Goal: Task Accomplishment & Management: Manage account settings

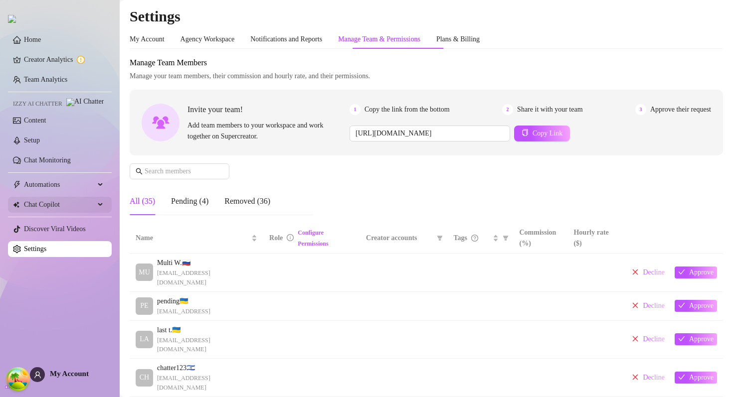
click at [87, 211] on span "Chat Copilot" at bounding box center [59, 205] width 71 height 16
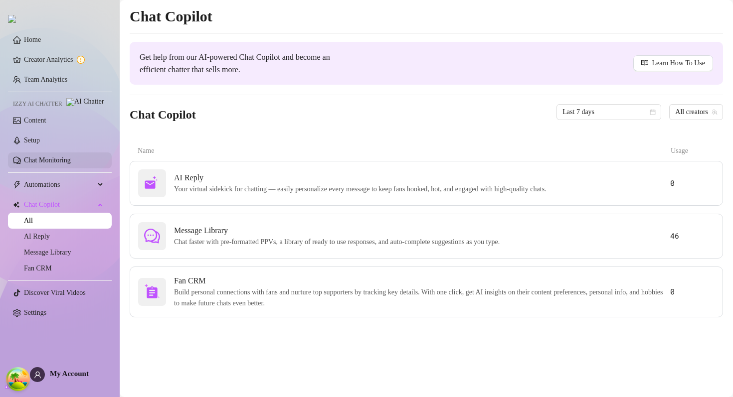
click at [71, 164] on link "Chat Monitoring" at bounding box center [47, 160] width 47 height 7
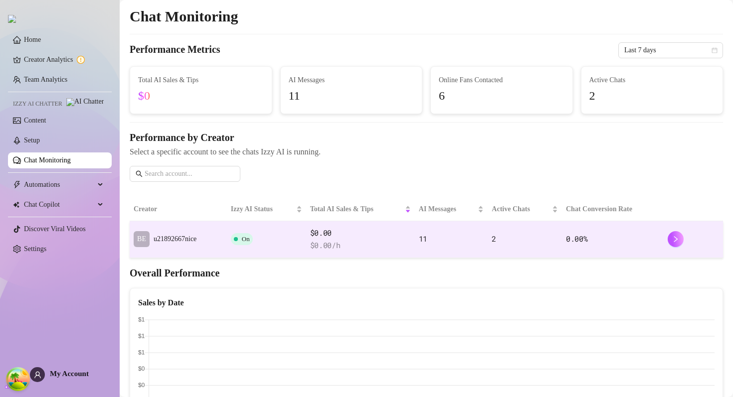
click at [255, 236] on td "On" at bounding box center [266, 239] width 79 height 37
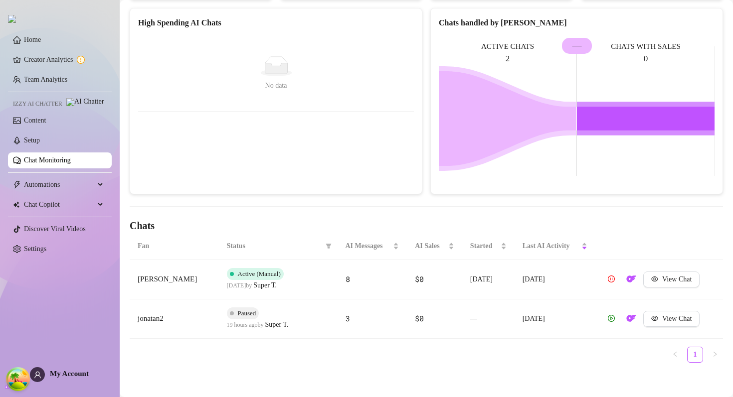
scroll to position [142, 0]
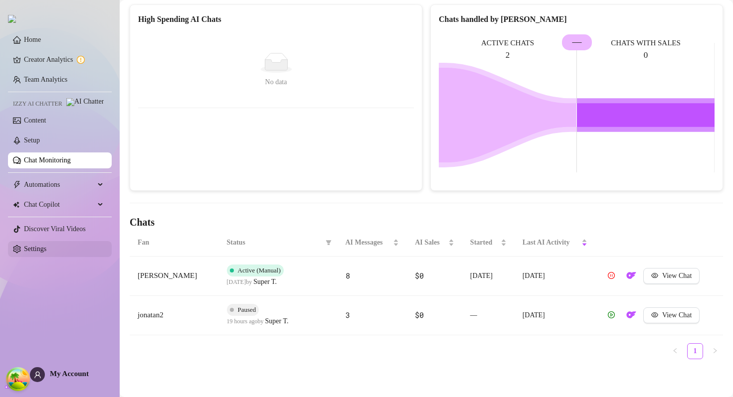
click at [36, 253] on link "Settings" at bounding box center [35, 248] width 22 height 7
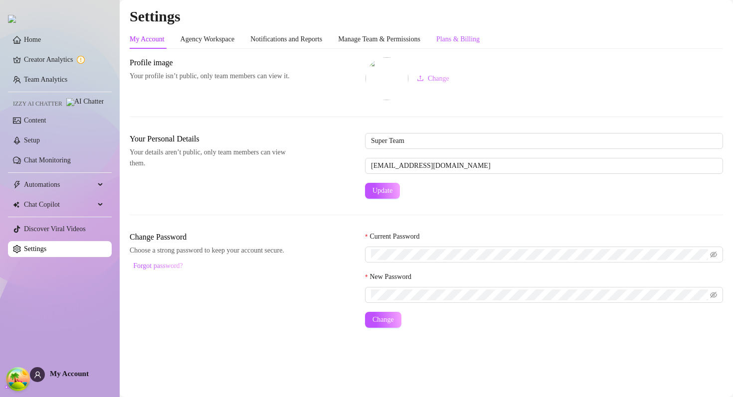
click at [462, 35] on div "Plans & Billing" at bounding box center [457, 39] width 43 height 11
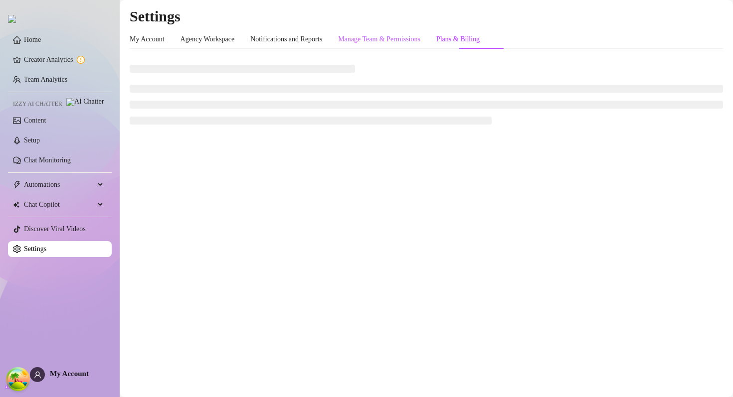
click at [418, 35] on div "Manage Team & Permissions" at bounding box center [379, 39] width 82 height 11
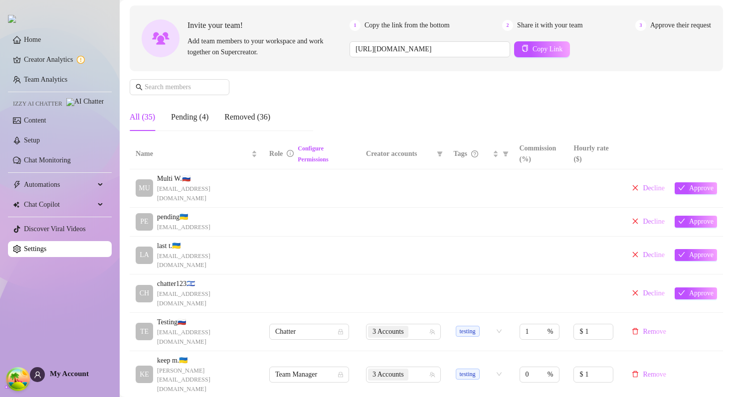
scroll to position [211, 0]
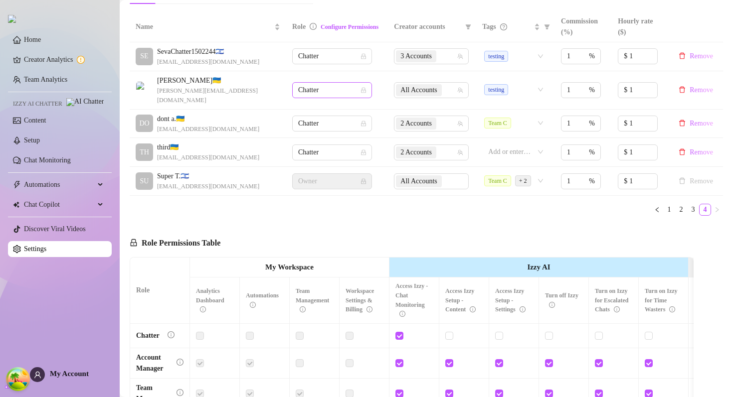
click at [351, 90] on span "Chatter" at bounding box center [332, 90] width 68 height 15
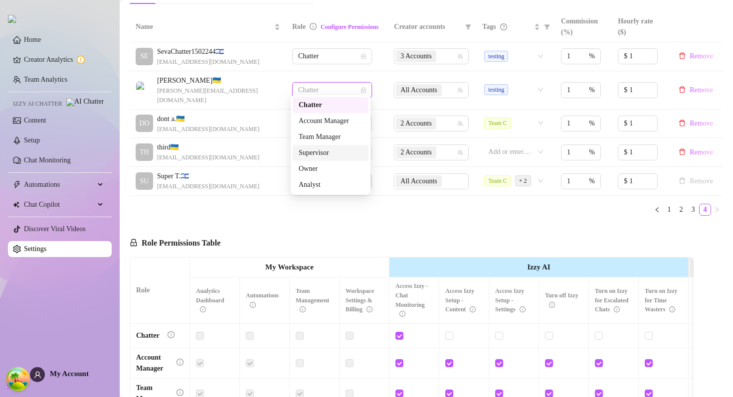
click at [331, 149] on div "Supervisor" at bounding box center [331, 153] width 64 height 11
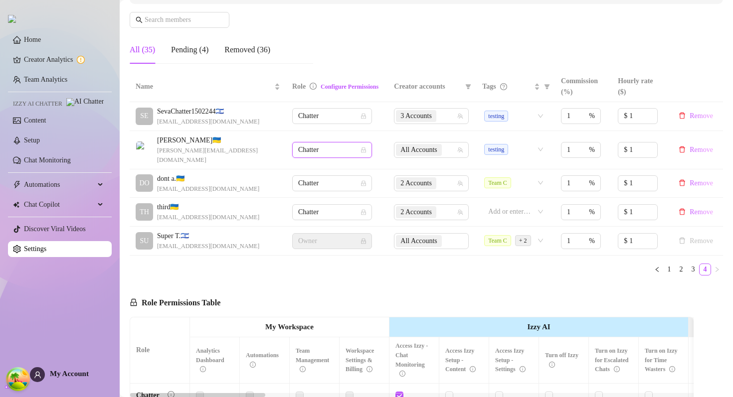
scroll to position [148, 0]
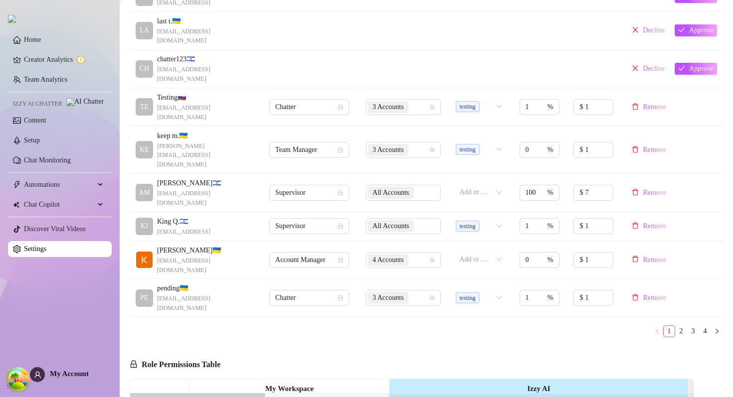
scroll to position [314, 0]
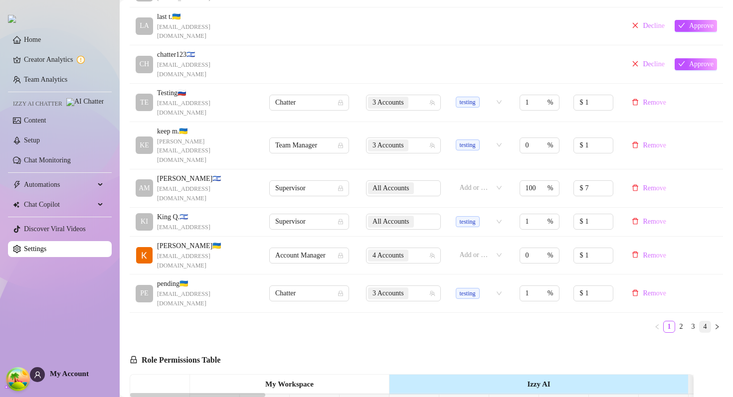
click at [709, 322] on link "4" at bounding box center [704, 327] width 11 height 11
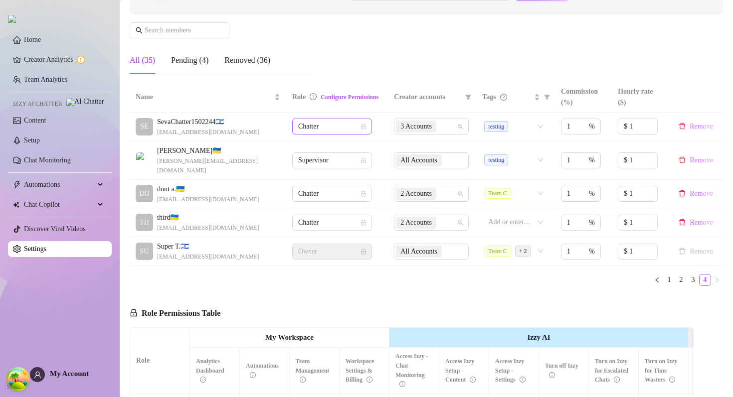
scroll to position [69, 0]
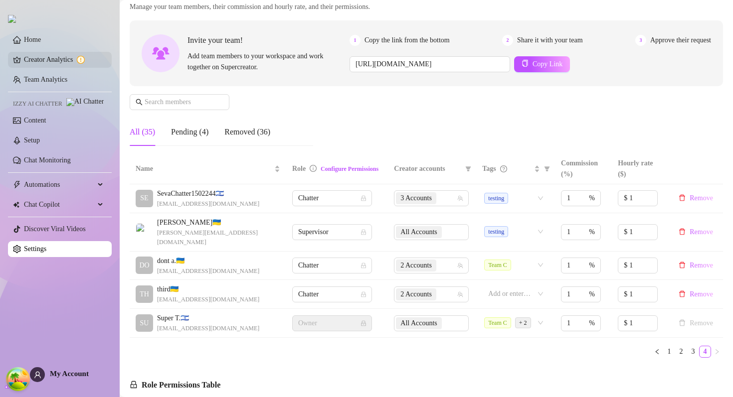
click at [83, 65] on link "Creator Analytics" at bounding box center [64, 60] width 80 height 16
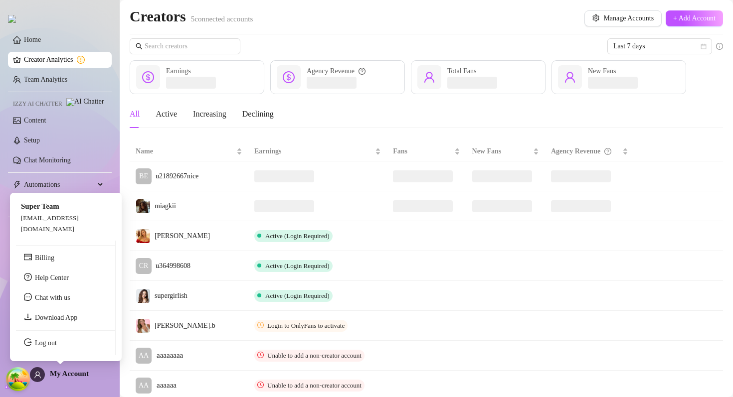
click at [52, 335] on ul "Billing Help Center Chat with us Download App Log out" at bounding box center [66, 298] width 100 height 115
click at [51, 347] on link "Log out" at bounding box center [46, 342] width 22 height 7
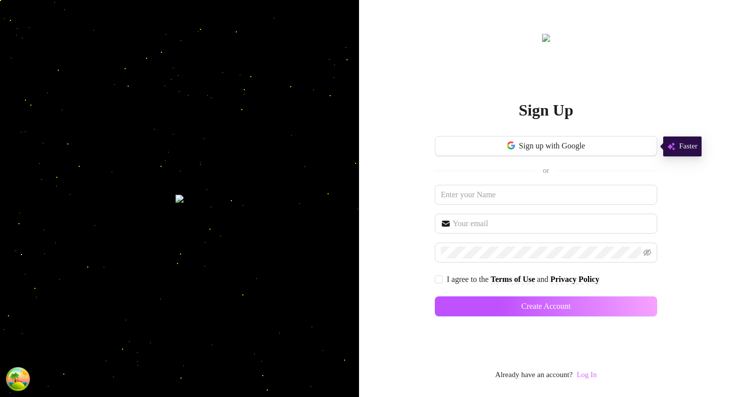
click at [586, 375] on link "Log In" at bounding box center [586, 375] width 20 height 8
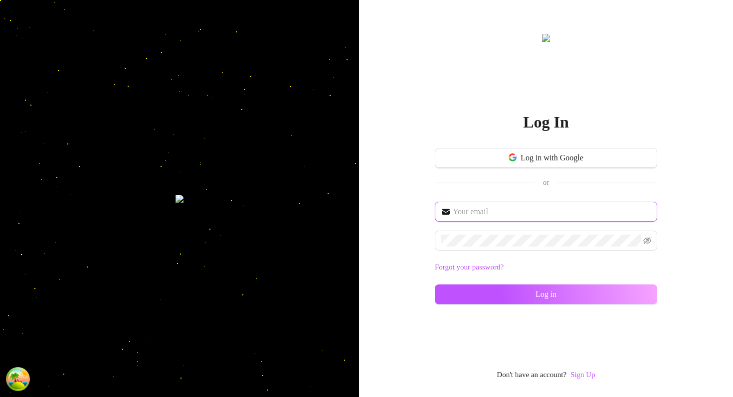
type input "[PERSON_NAME][EMAIL_ADDRESS][DOMAIN_NAME]"
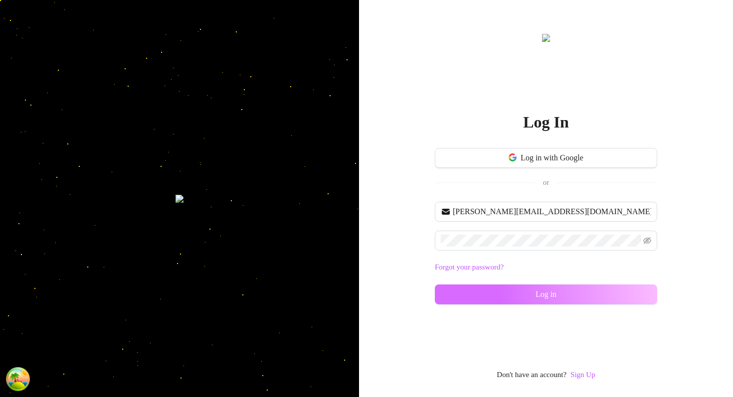
click at [519, 299] on button "Log in" at bounding box center [546, 295] width 222 height 20
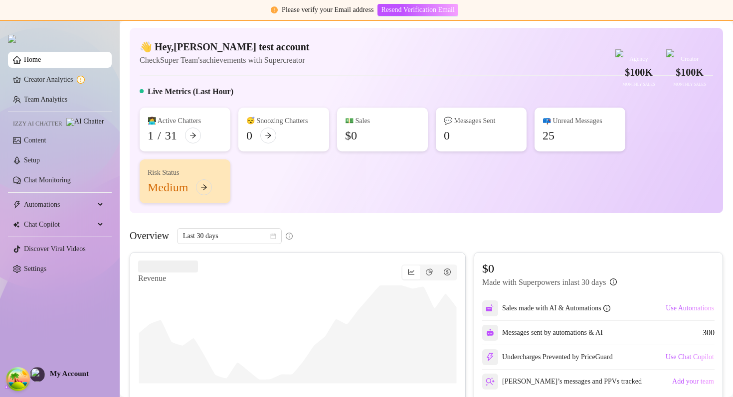
click at [63, 281] on ul "Home Creator Analytics Team Analytics Izzy AI Chatter Content Setup Chat Monito…" at bounding box center [60, 164] width 104 height 233
click at [46, 273] on link "Settings" at bounding box center [35, 268] width 22 height 7
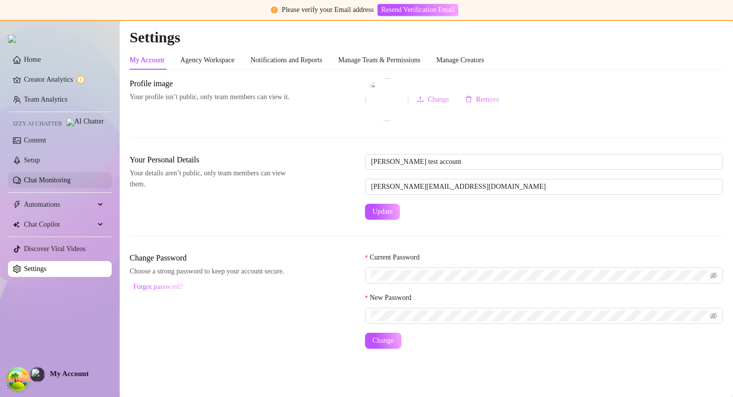
click at [58, 184] on link "Chat Monitoring" at bounding box center [47, 179] width 47 height 7
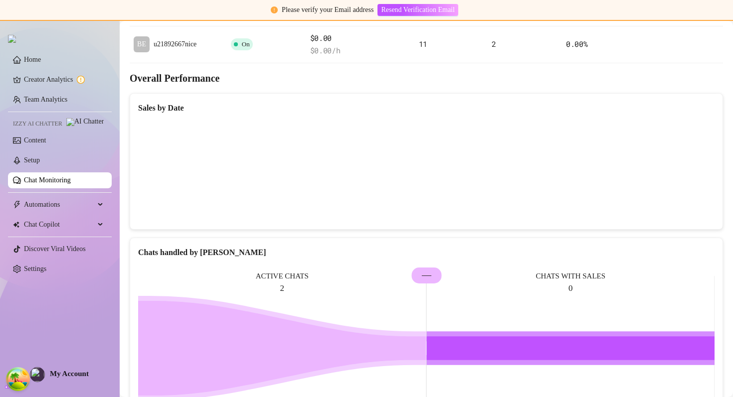
scroll to position [28, 0]
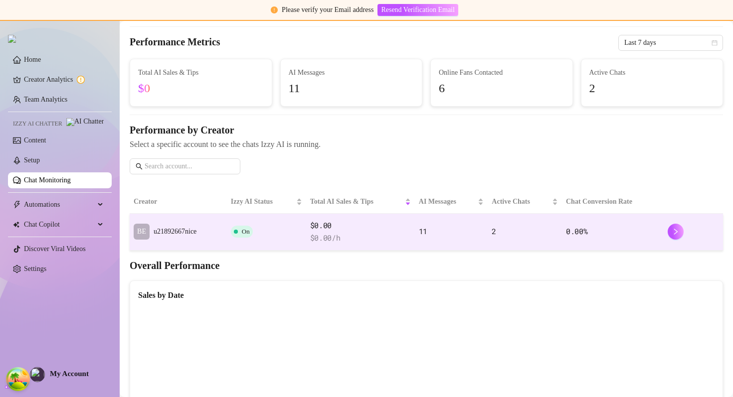
click at [293, 219] on td "On" at bounding box center [266, 232] width 79 height 37
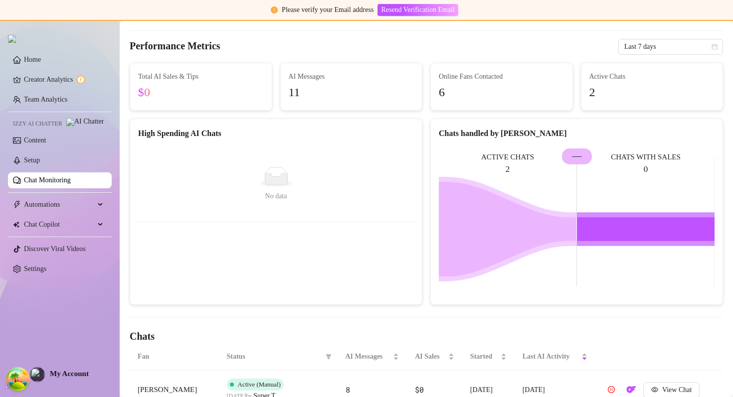
scroll to position [112, 0]
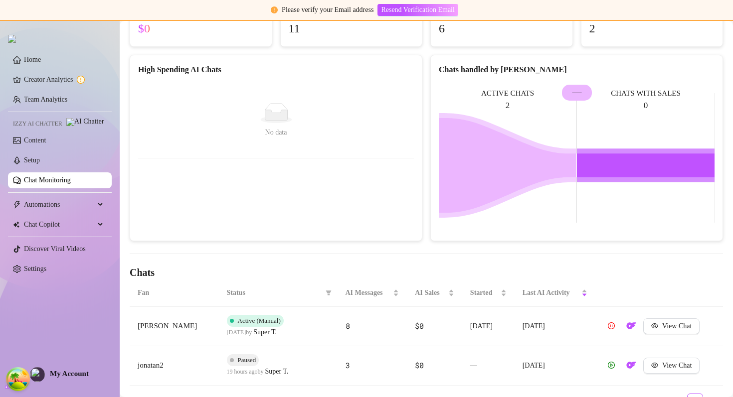
click at [230, 352] on td "Paused 19 hours ago by Super T." at bounding box center [278, 365] width 119 height 39
click at [614, 328] on icon "pause-circle" at bounding box center [611, 326] width 7 height 7
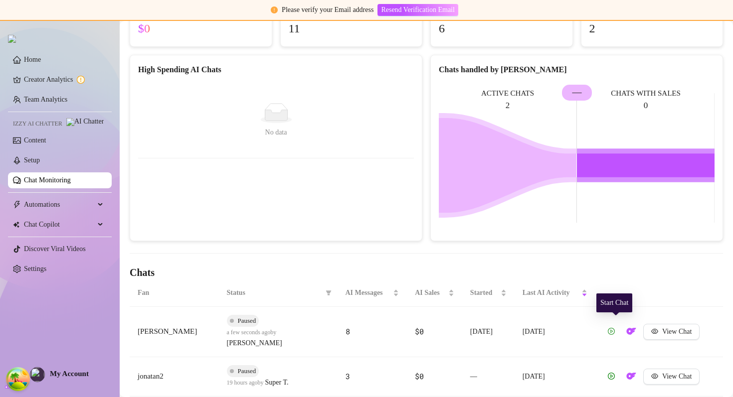
click at [615, 328] on icon "play-circle" at bounding box center [611, 331] width 7 height 7
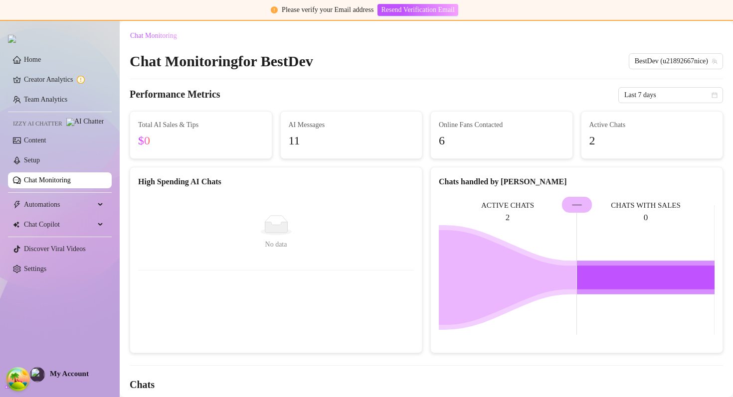
click at [383, 95] on div "Performance Metrics Last 7 days" at bounding box center [426, 95] width 593 height 16
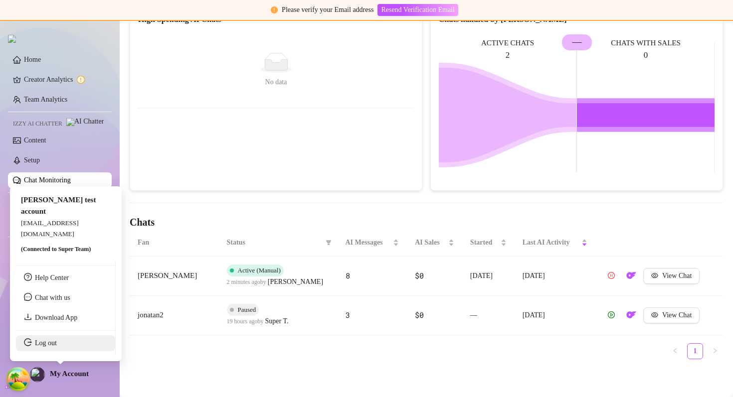
click at [52, 347] on link "Log out" at bounding box center [46, 342] width 22 height 7
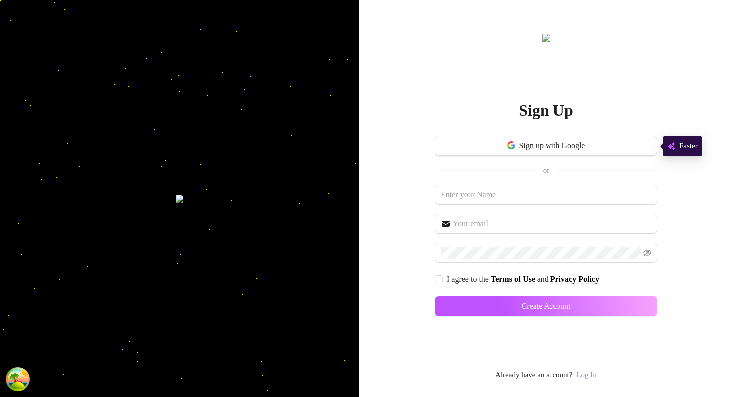
click at [592, 371] on link "Log In" at bounding box center [586, 375] width 20 height 8
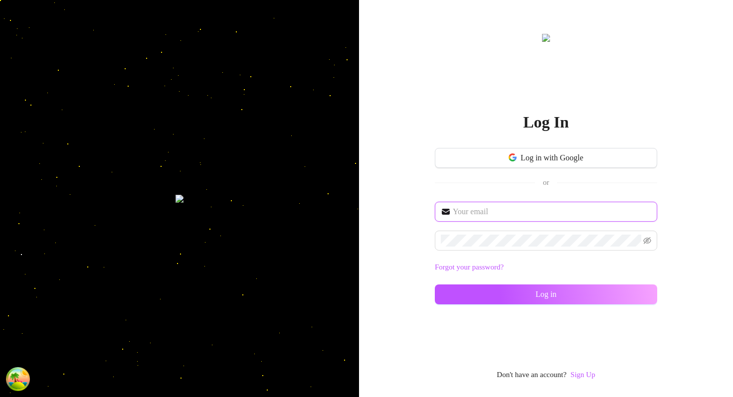
type input "[EMAIL_ADDRESS][DOMAIN_NAME]"
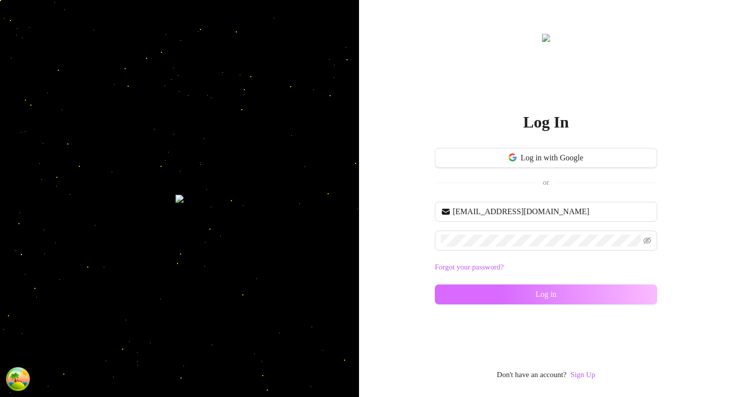
click at [529, 288] on button "Log in" at bounding box center [546, 295] width 222 height 20
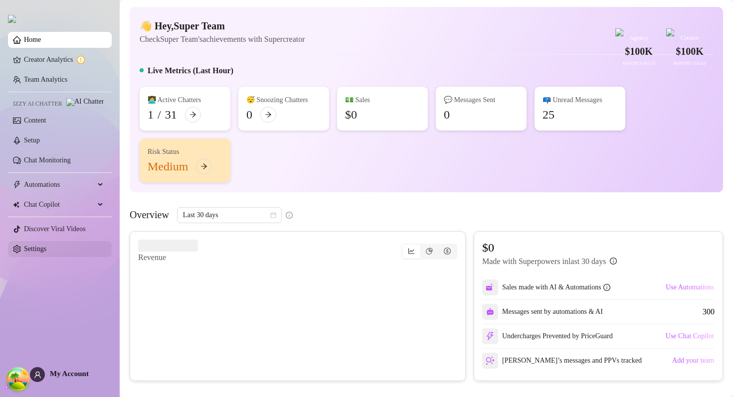
click at [35, 250] on link "Settings" at bounding box center [35, 248] width 22 height 7
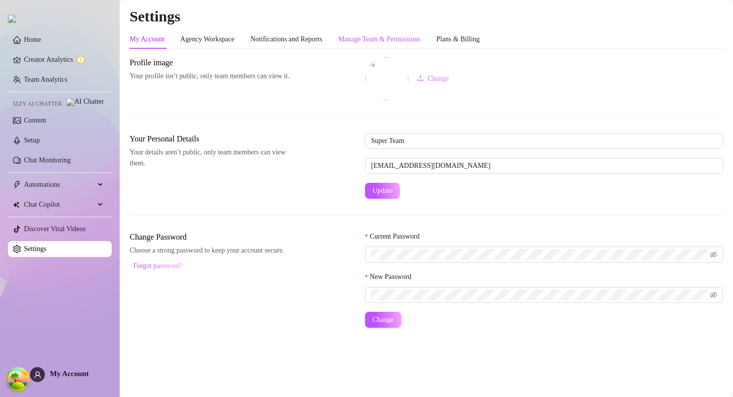
click at [398, 35] on div "Manage Team & Permissions" at bounding box center [379, 39] width 82 height 11
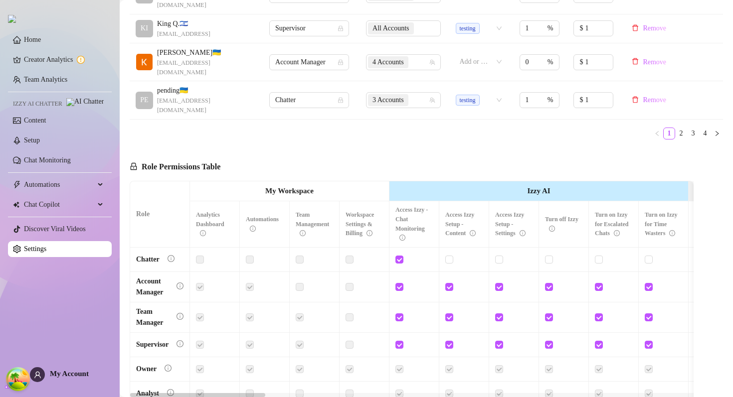
scroll to position [230, 0]
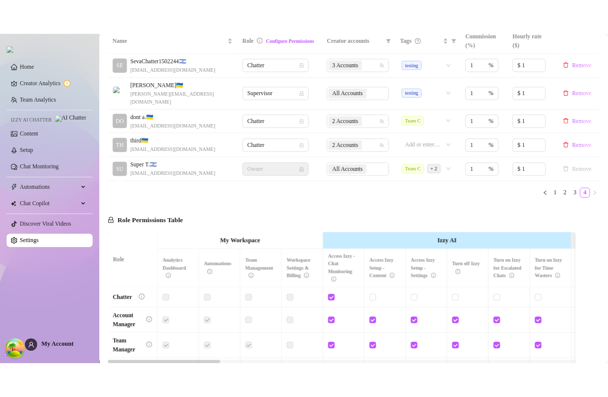
scroll to position [214, 0]
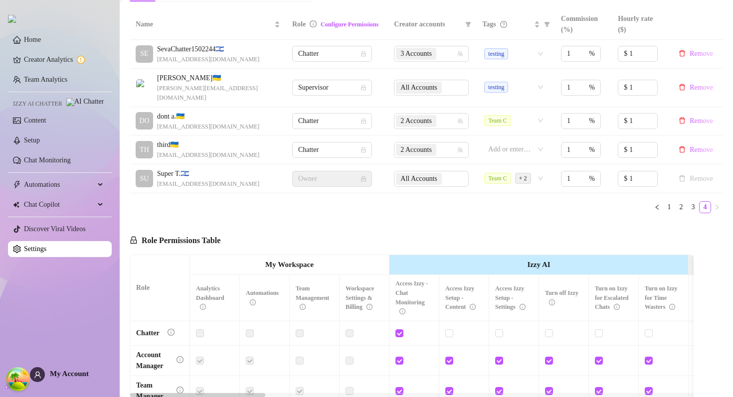
click at [319, 91] on td "Supervisor" at bounding box center [337, 88] width 102 height 38
click at [319, 88] on span "Supervisor" at bounding box center [332, 87] width 68 height 15
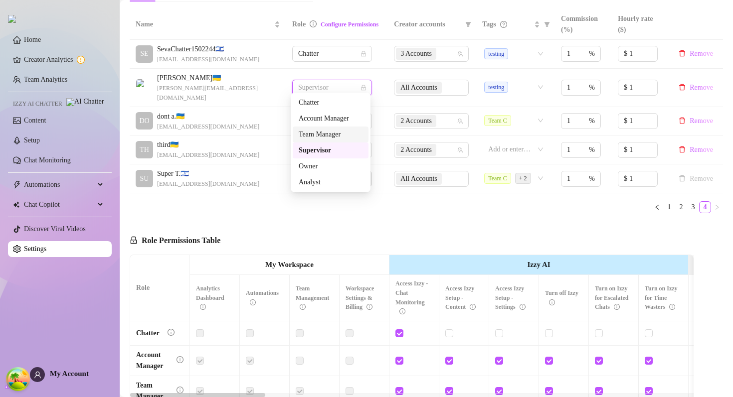
click at [321, 137] on div "Team Manager" at bounding box center [331, 134] width 64 height 11
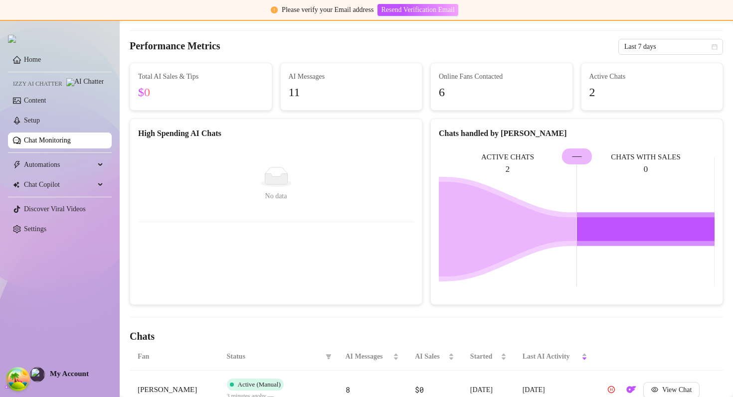
scroll to position [163, 0]
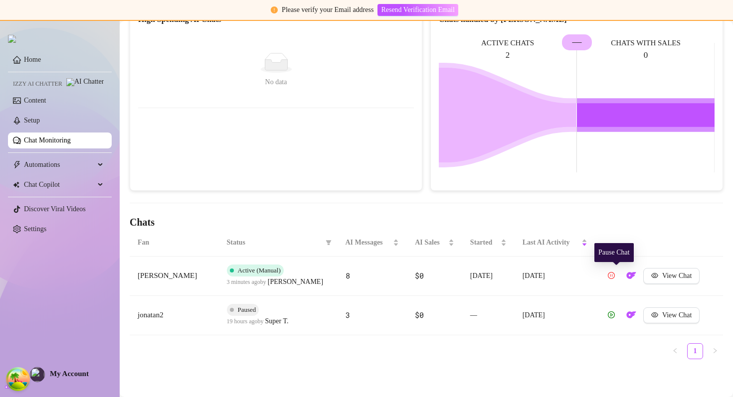
click at [615, 277] on icon "pause-circle" at bounding box center [611, 275] width 7 height 7
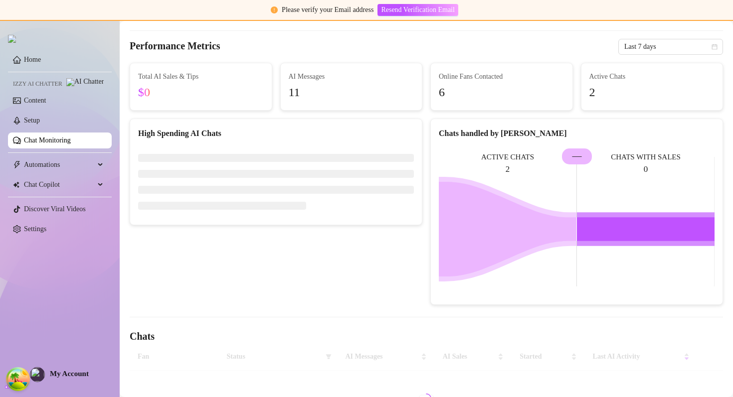
scroll to position [51, 0]
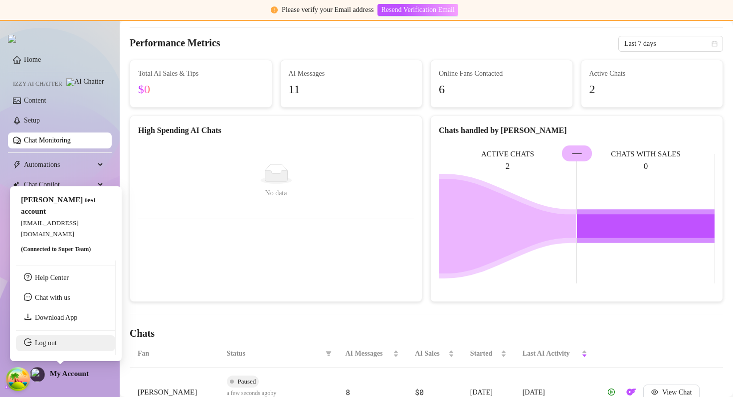
click at [57, 347] on link "Log out" at bounding box center [46, 342] width 22 height 7
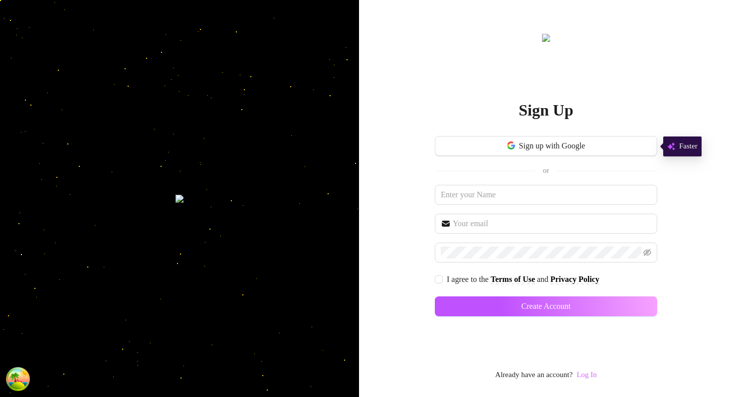
click at [589, 376] on link "Log In" at bounding box center [586, 375] width 20 height 8
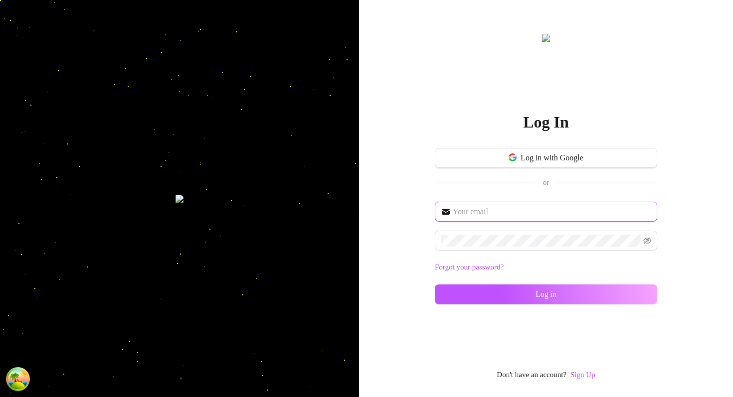
type input "[EMAIL_ADDRESS][DOMAIN_NAME]"
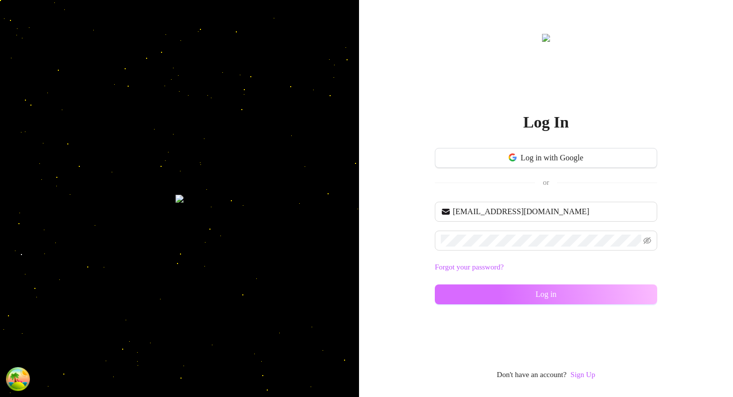
click at [524, 297] on button "Log in" at bounding box center [546, 295] width 222 height 20
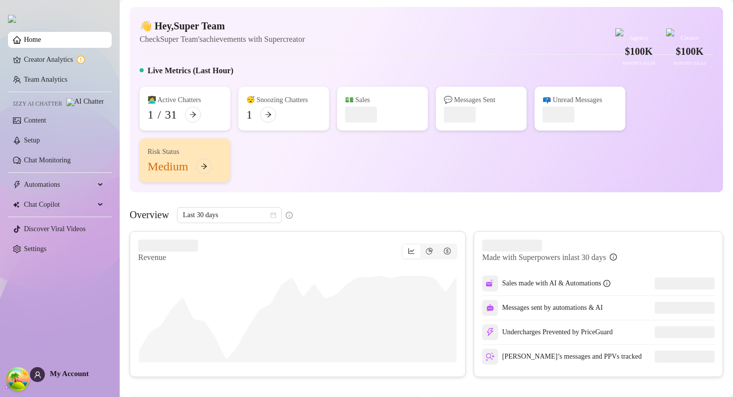
click at [82, 244] on ul "Home Creator Analytics Team Analytics Izzy AI Chatter Content Setup Chat Monito…" at bounding box center [60, 144] width 104 height 233
click at [46, 250] on link "Settings" at bounding box center [35, 248] width 22 height 7
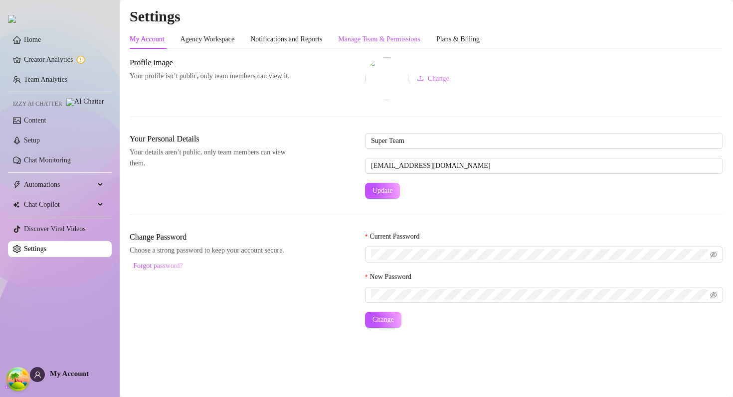
click at [410, 37] on div "Manage Team & Permissions" at bounding box center [379, 39] width 82 height 11
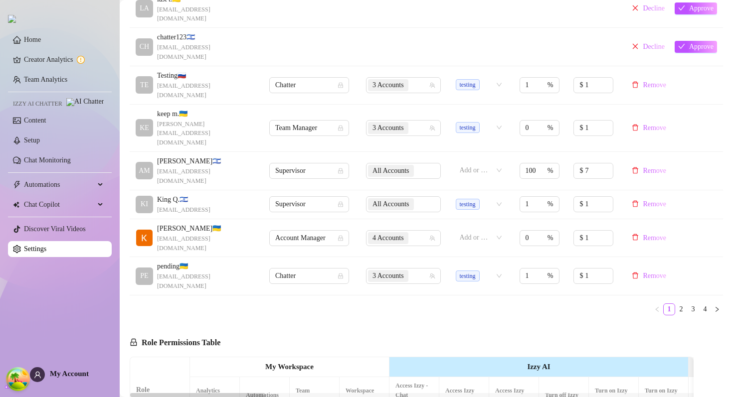
scroll to position [362, 0]
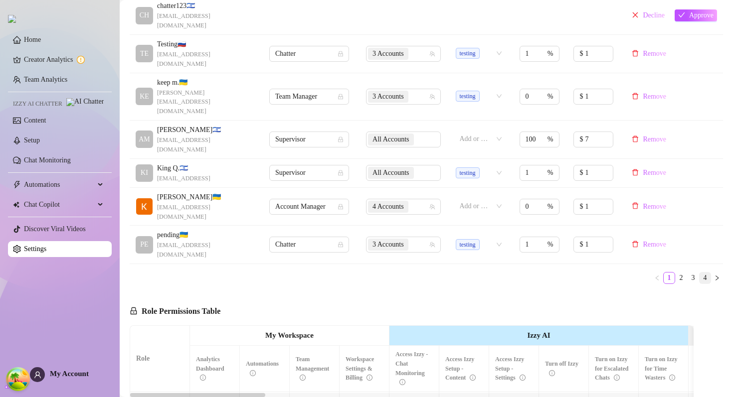
click at [703, 273] on link "4" at bounding box center [704, 278] width 11 height 11
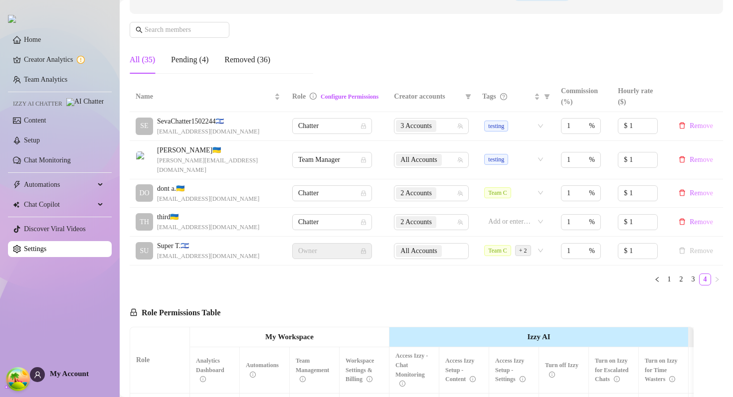
scroll to position [135, 0]
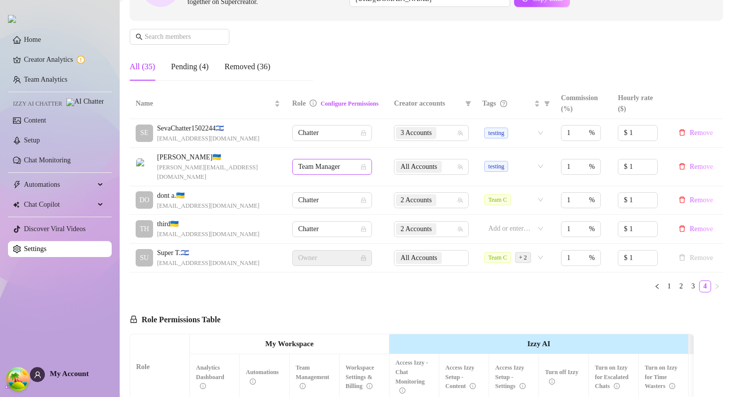
click at [308, 167] on span "Team Manager" at bounding box center [332, 167] width 68 height 15
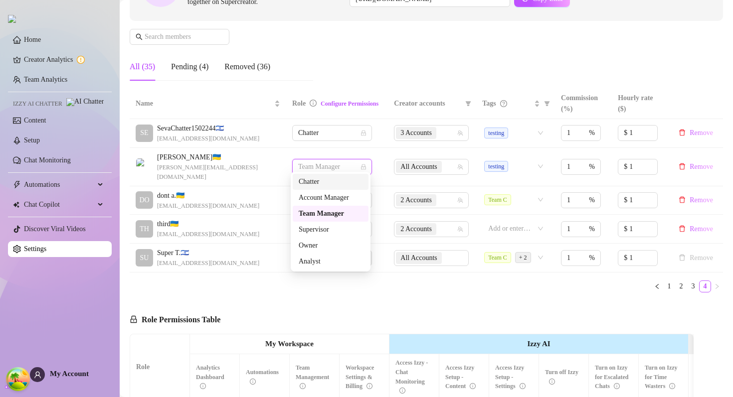
click at [320, 178] on div "Chatter" at bounding box center [331, 181] width 64 height 11
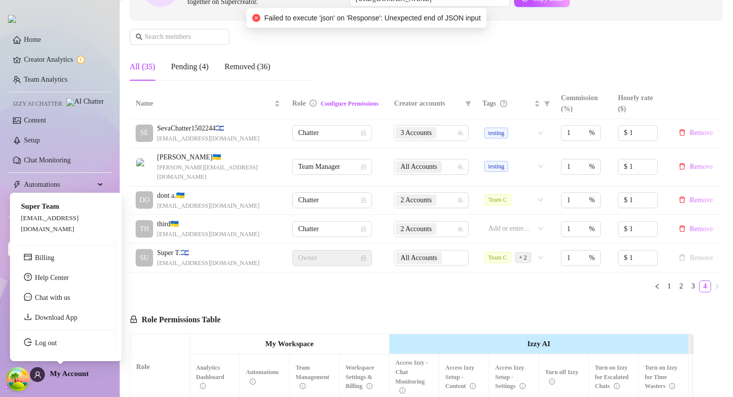
click at [57, 352] on ul "Billing Help Center Chat with us Download App Log out" at bounding box center [66, 298] width 100 height 115
click at [57, 347] on link "Log out" at bounding box center [46, 342] width 22 height 7
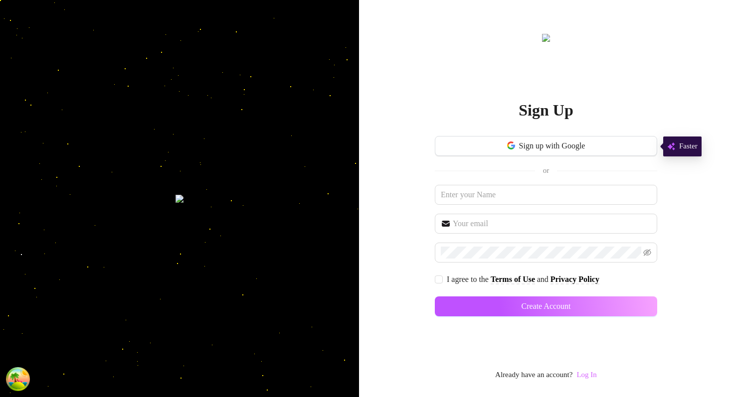
click at [596, 376] on link "Log In" at bounding box center [586, 375] width 20 height 8
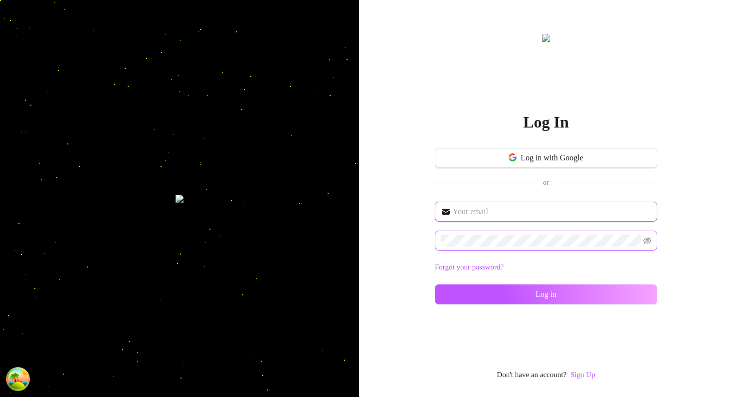
type input "[PERSON_NAME][EMAIL_ADDRESS][DOMAIN_NAME]"
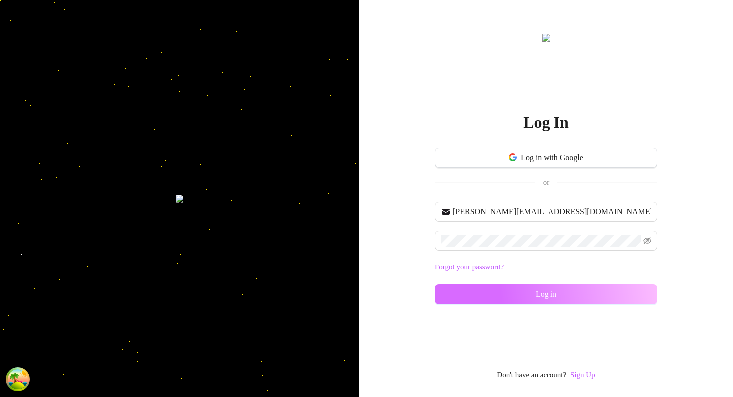
click at [534, 300] on button "Log in" at bounding box center [546, 295] width 222 height 20
